Goal: Task Accomplishment & Management: Manage account settings

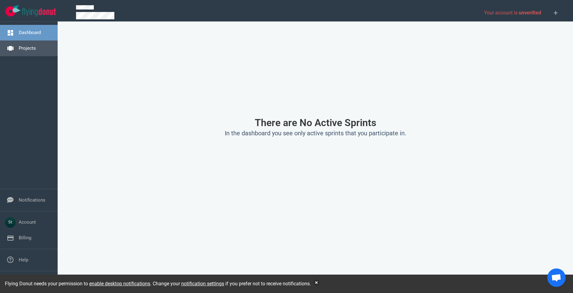
click at [28, 45] on link "Projects" at bounding box center [27, 48] width 17 height 6
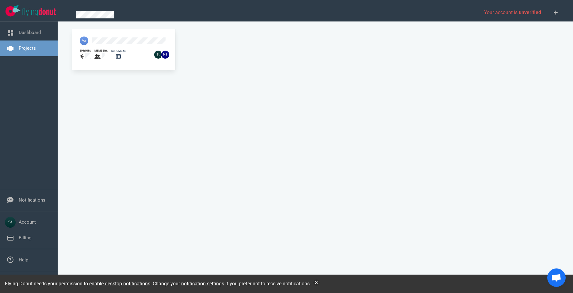
click at [97, 46] on div "members" at bounding box center [99, 54] width 17 height 19
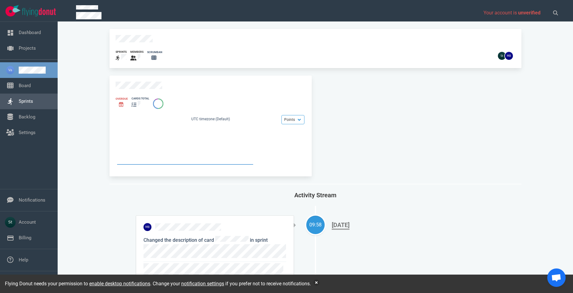
drag, startPoint x: 29, startPoint y: 97, endPoint x: 54, endPoint y: 121, distance: 34.9
click at [29, 98] on link "Sprints" at bounding box center [26, 101] width 14 height 6
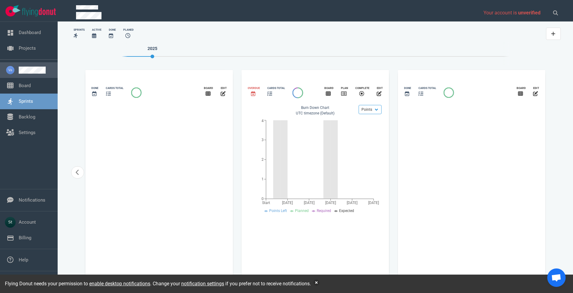
click at [37, 67] on link at bounding box center [36, 70] width 34 height 7
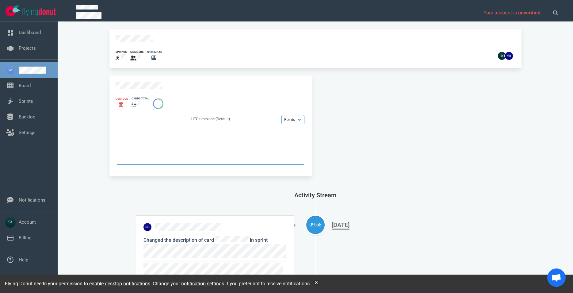
click at [133, 86] on div "Overdue cards total Points Hours UTC timezone (Default)" at bounding box center [210, 125] width 202 height 101
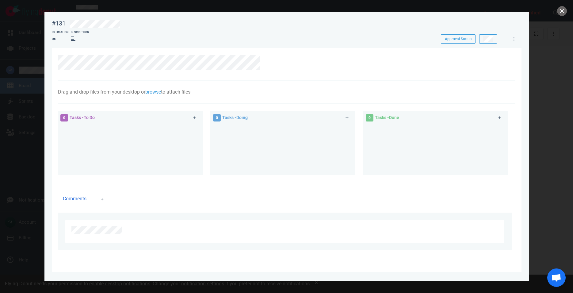
click at [30, 106] on div at bounding box center [286, 146] width 573 height 293
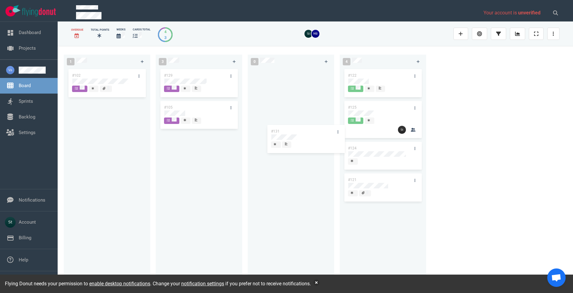
click at [291, 144] on div at bounding box center [290, 174] width 79 height 212
click at [121, 33] on div at bounding box center [121, 36] width 9 height 8
click at [119, 32] on div "Weeks" at bounding box center [121, 30] width 9 height 4
click at [119, 35] on icon at bounding box center [119, 35] width 4 height 5
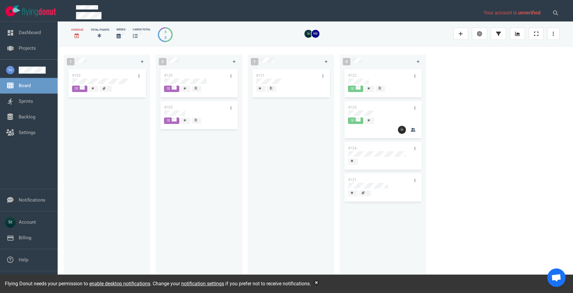
click at [119, 35] on icon at bounding box center [119, 35] width 4 height 5
drag, startPoint x: 76, startPoint y: 36, endPoint x: 86, endPoint y: 36, distance: 10.1
click at [77, 36] on icon at bounding box center [77, 35] width 4 height 5
click at [135, 36] on icon at bounding box center [135, 35] width 5 height 5
click at [553, 61] on div "1 #102 2 #129 #105 1 #131 4 #122 #125 #124 #121" at bounding box center [316, 169] width 516 height 247
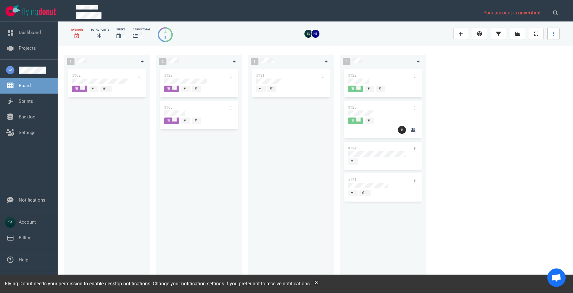
click at [550, 33] on link at bounding box center [553, 34] width 12 height 12
click at [509, 53] on span "Sprint Planning" at bounding box center [519, 53] width 29 height 5
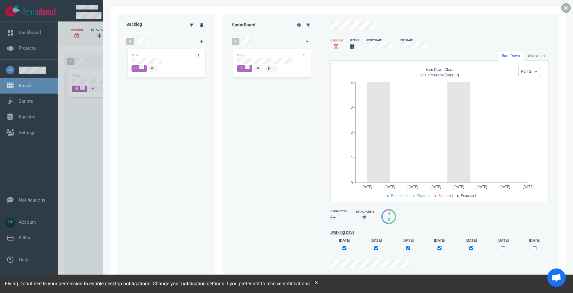
click at [563, 11] on div "Backlog 1 #14 Sprint Board 1 #102 Overdue Weeks Start Date End Date Burn Down A…" at bounding box center [338, 146] width 456 height 279
click at [564, 11] on link at bounding box center [566, 8] width 10 height 10
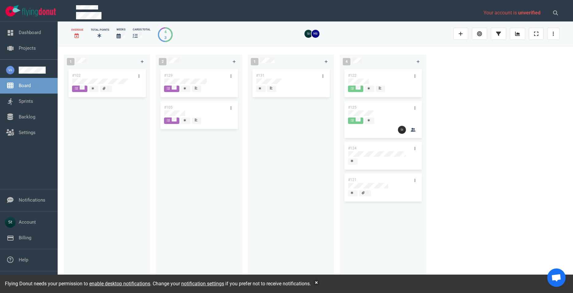
click at [511, 100] on div "1 #102 2 #129 #105 1 #131 4 #122 #125 #124 #121" at bounding box center [316, 169] width 516 height 247
click at [530, 159] on div "1 #102 2 #129 #105 1 #131 4 #122 #125 #124 #121" at bounding box center [316, 169] width 516 height 247
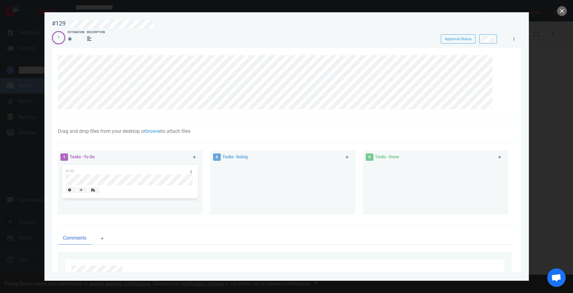
scroll to position [31, 0]
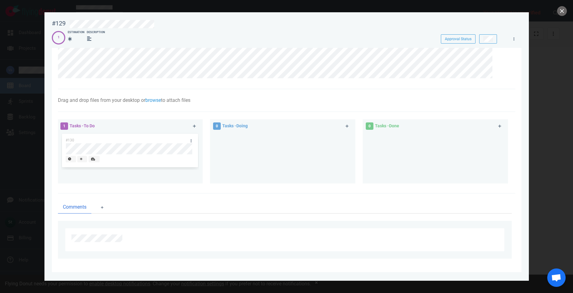
click at [117, 242] on div at bounding box center [284, 239] width 427 height 11
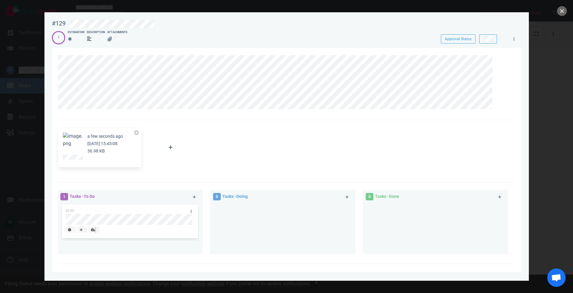
scroll to position [153, 0]
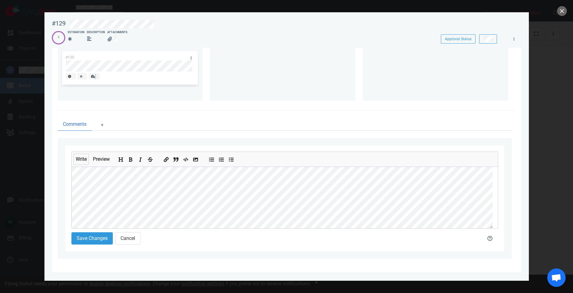
drag, startPoint x: 105, startPoint y: 141, endPoint x: 122, endPoint y: 162, distance: 27.1
click at [122, 162] on section "a few seconds ago [DATE] 15:45:08 36.98 KB Attach Files Computer Google Drive D…" at bounding box center [287, 84] width 470 height 378
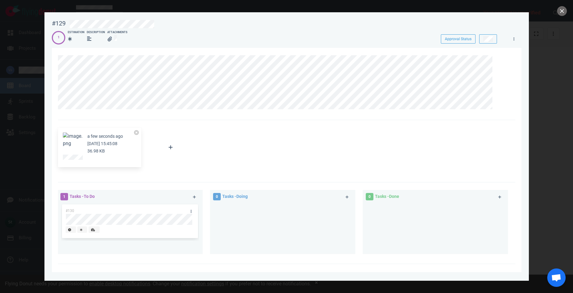
click at [187, 161] on div at bounding box center [171, 147] width 44 height 39
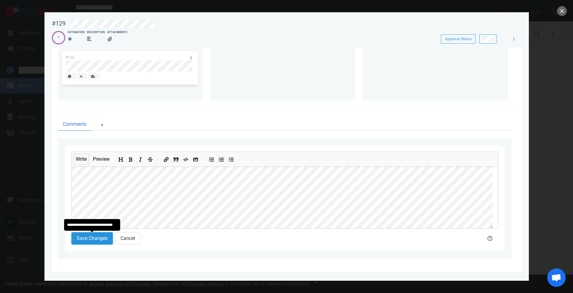
click at [76, 241] on button "Save Changes" at bounding box center [91, 238] width 41 height 12
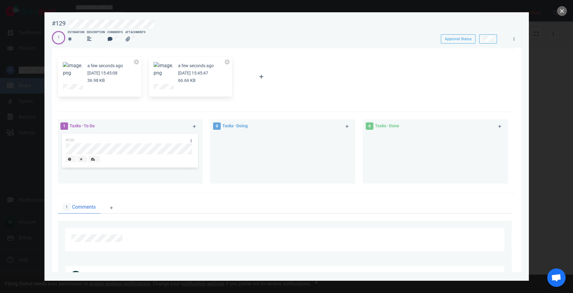
scroll to position [135, 0]
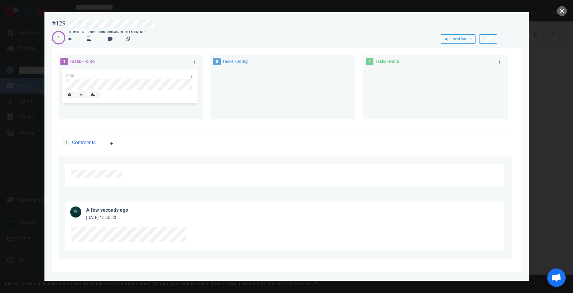
click at [38, 210] on div at bounding box center [286, 146] width 573 height 293
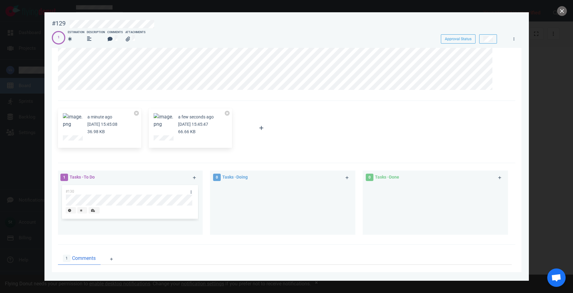
scroll to position [35, 0]
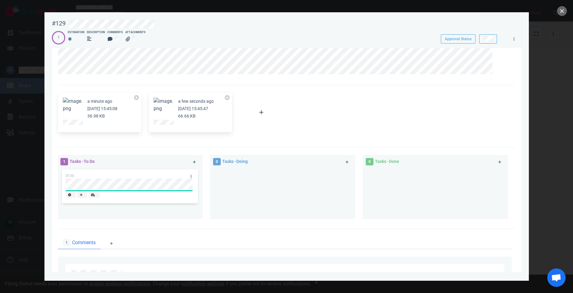
click at [167, 202] on div "#130" at bounding box center [130, 186] width 138 height 37
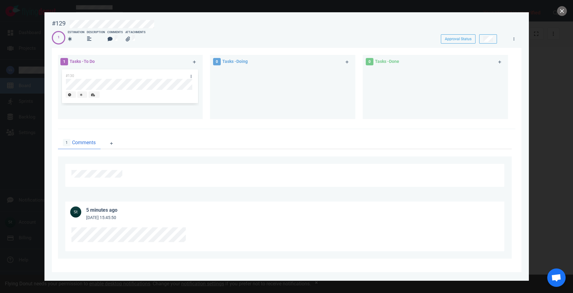
scroll to position [0, 0]
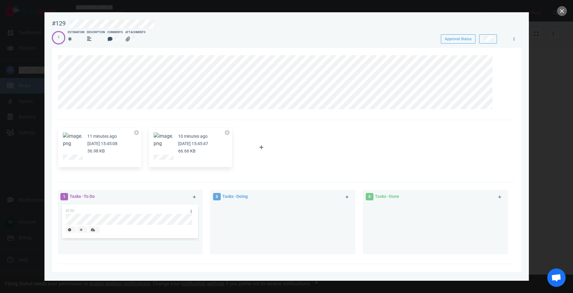
click at [12, 73] on div at bounding box center [286, 146] width 573 height 293
click at [556, 14] on div at bounding box center [286, 146] width 573 height 293
click at [560, 13] on button "close" at bounding box center [562, 11] width 10 height 10
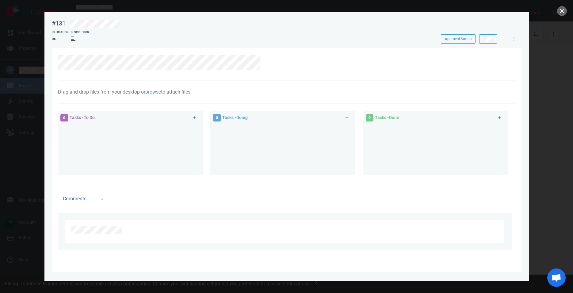
click at [26, 145] on div at bounding box center [286, 146] width 573 height 293
click at [562, 14] on button "close" at bounding box center [562, 11] width 10 height 10
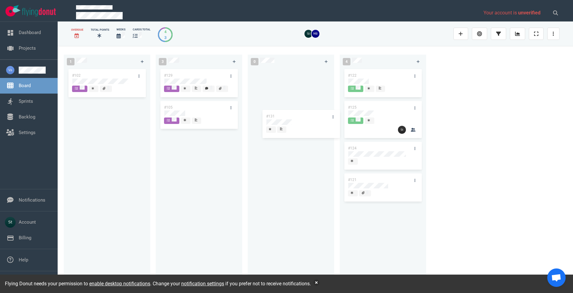
click at [306, 119] on div at bounding box center [290, 174] width 79 height 212
click at [178, 117] on div at bounding box center [199, 121] width 70 height 8
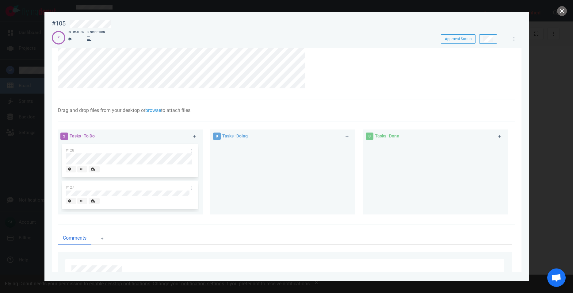
scroll to position [101, 0]
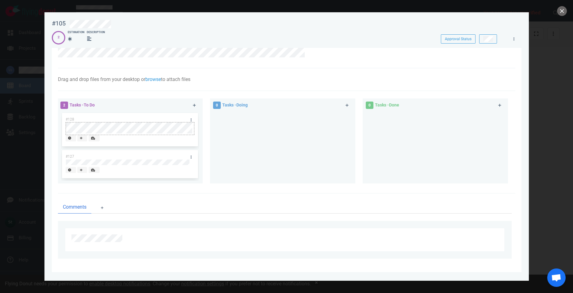
click at [125, 122] on div at bounding box center [130, 128] width 129 height 13
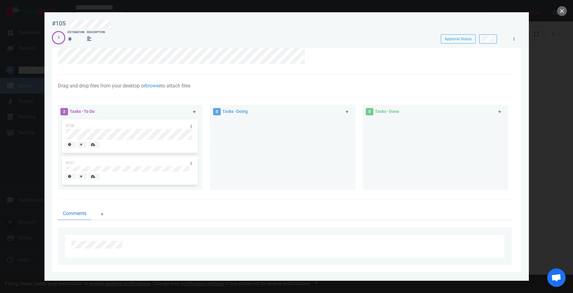
click at [241, 119] on div at bounding box center [283, 151] width 138 height 67
click at [263, 138] on div at bounding box center [283, 151] width 138 height 67
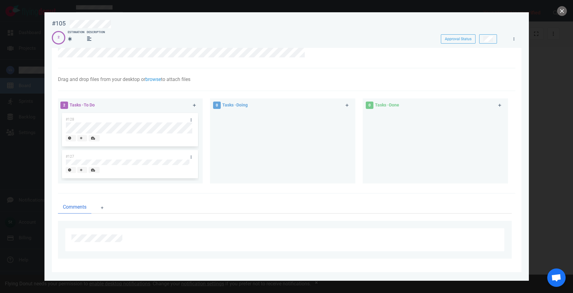
scroll to position [0, 0]
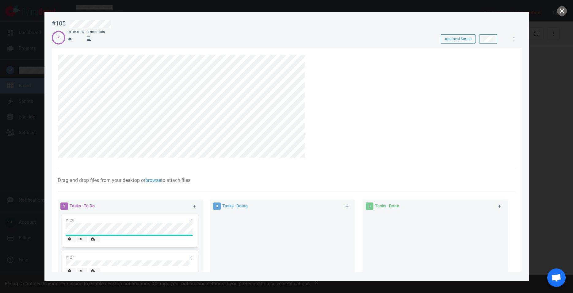
click at [76, 220] on div "#128" at bounding box center [124, 220] width 125 height 13
click at [43, 207] on div at bounding box center [286, 146] width 573 height 293
click at [32, 207] on div at bounding box center [286, 146] width 573 height 293
click at [566, 3] on div at bounding box center [286, 146] width 573 height 293
click at [564, 6] on button "close" at bounding box center [562, 11] width 10 height 10
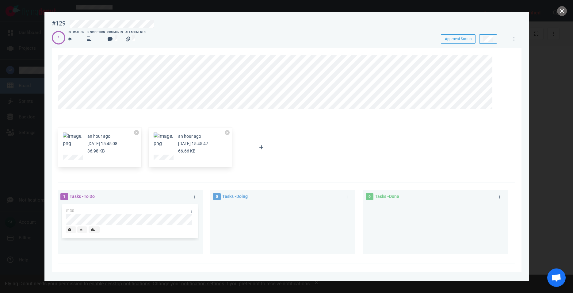
click at [554, 113] on div at bounding box center [286, 146] width 573 height 293
click at [560, 13] on button "close" at bounding box center [562, 11] width 10 height 10
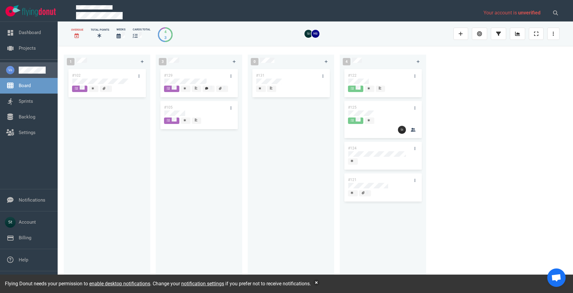
click at [28, 73] on link at bounding box center [36, 70] width 34 height 7
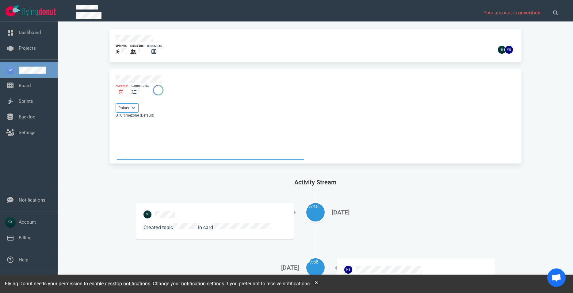
click at [40, 74] on link at bounding box center [36, 70] width 34 height 7
click at [143, 32] on div "sprints members scrumban" at bounding box center [315, 45] width 412 height 33
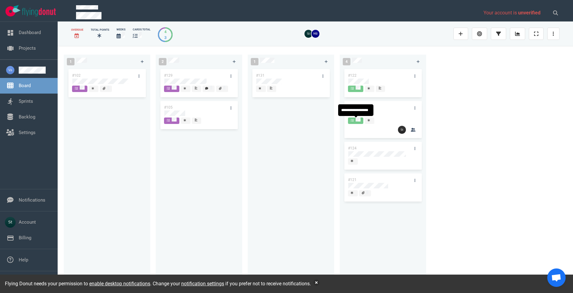
click at [353, 123] on div at bounding box center [356, 123] width 10 height 1
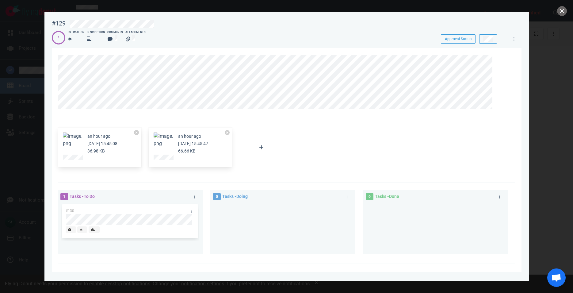
click at [340, 56] on section "an hour ago [DATE] 15:45:08 36.98 KB an hour ago [DATE] 15:45:47 66.66 KB Attac…" at bounding box center [287, 227] width 470 height 359
drag, startPoint x: 317, startPoint y: 50, endPoint x: 323, endPoint y: 51, distance: 5.9
click at [318, 50] on div at bounding box center [287, 84] width 458 height 72
